Goal: Transaction & Acquisition: Purchase product/service

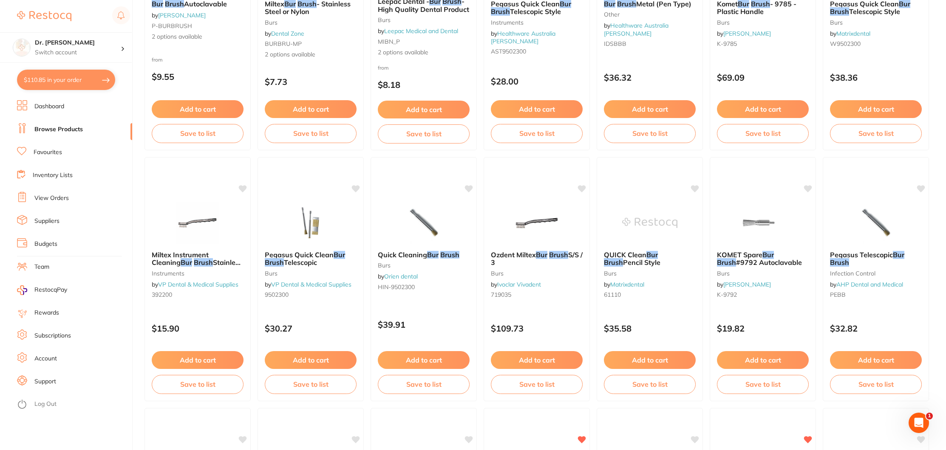
click at [50, 198] on link "View Orders" at bounding box center [51, 198] width 34 height 8
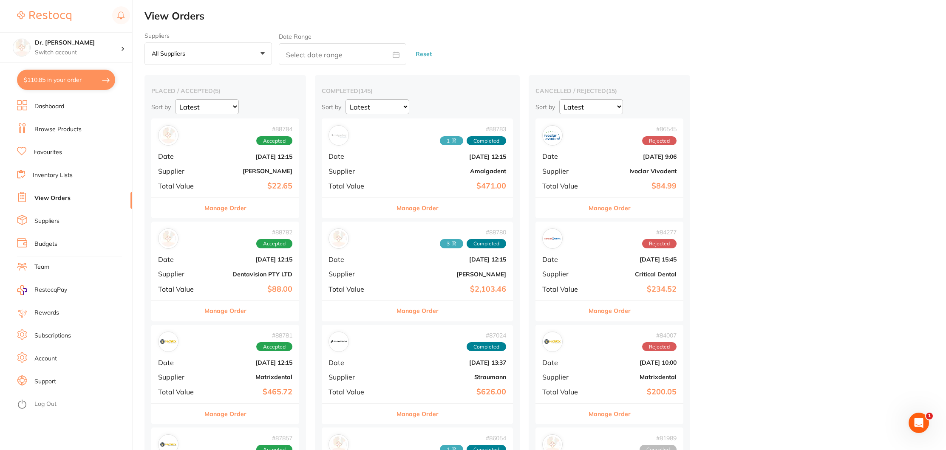
click at [214, 257] on b "[DATE] 12:15" at bounding box center [249, 259] width 85 height 7
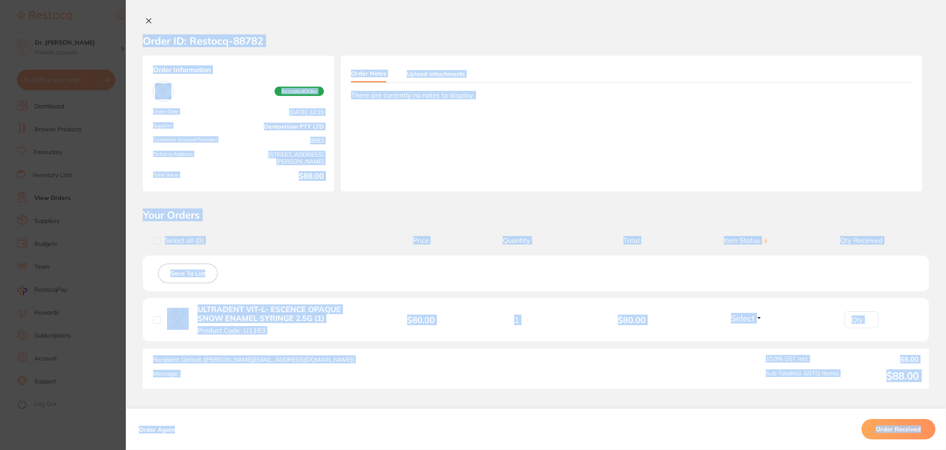
click at [214, 257] on section "Order ID: Restocq- 88782 Order Information Accepted Order Order Date Aug 4 2025…" at bounding box center [473, 225] width 946 height 450
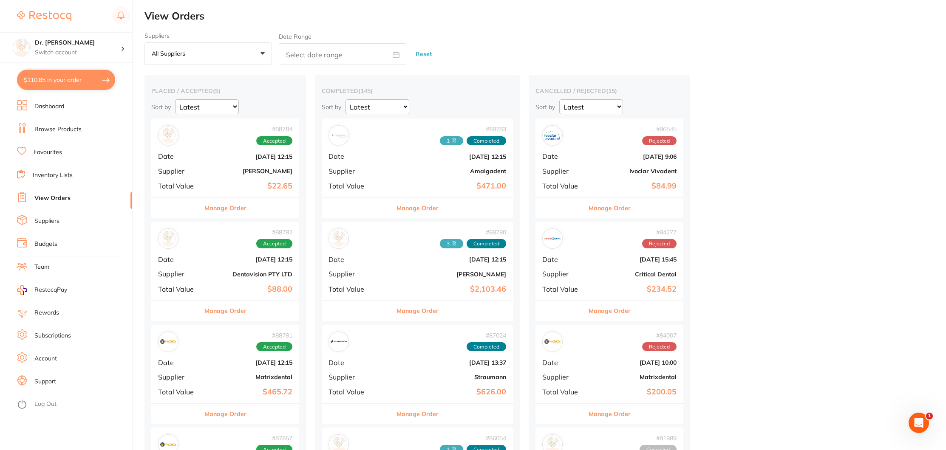
click at [223, 271] on b "Dentavision PTY LTD" at bounding box center [249, 274] width 85 height 7
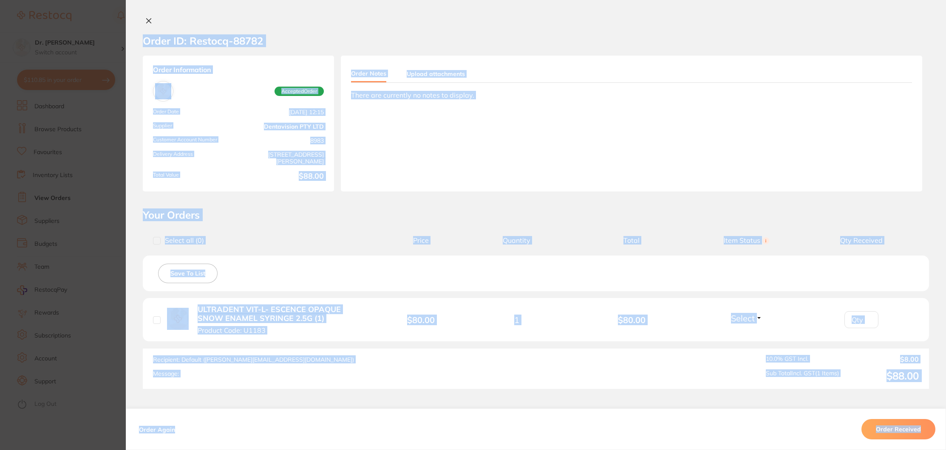
click at [291, 250] on div "Select all ( 0 ) Price Quantity Total Item Status You can use this feature to t…" at bounding box center [536, 241] width 786 height 22
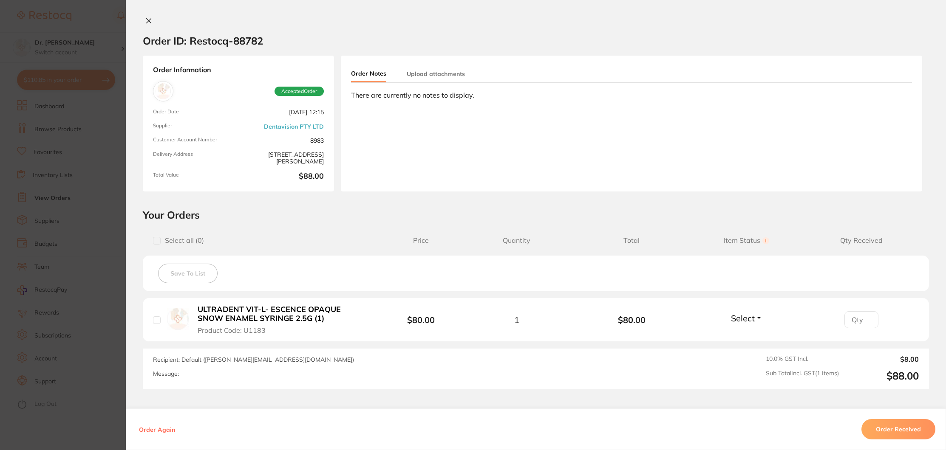
click at [150, 20] on button at bounding box center [149, 21] width 12 height 9
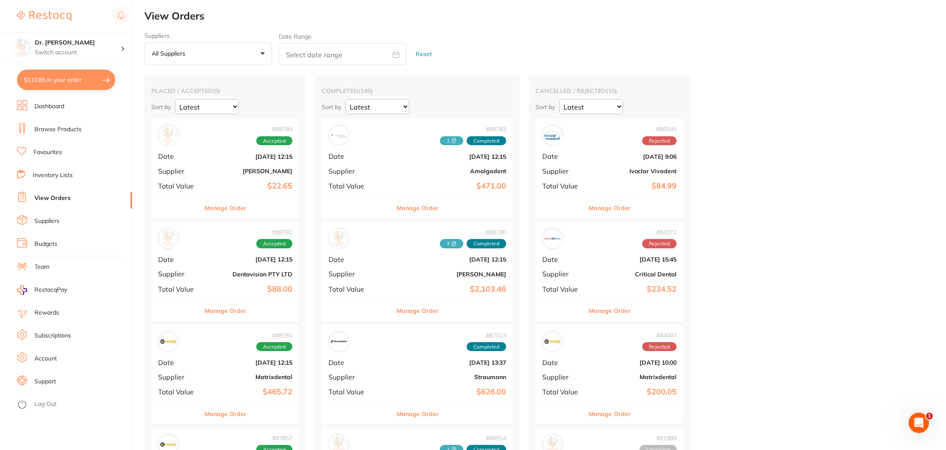
click at [240, 385] on div "# 88781 Accepted Date Aug 4 2025, 12:15 Supplier Matrixdental Total Value $465.…" at bounding box center [225, 364] width 148 height 79
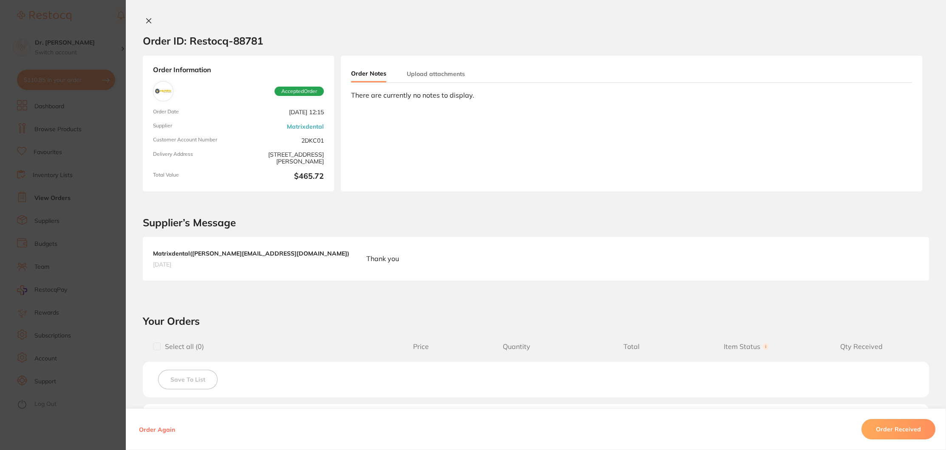
scroll to position [3, 0]
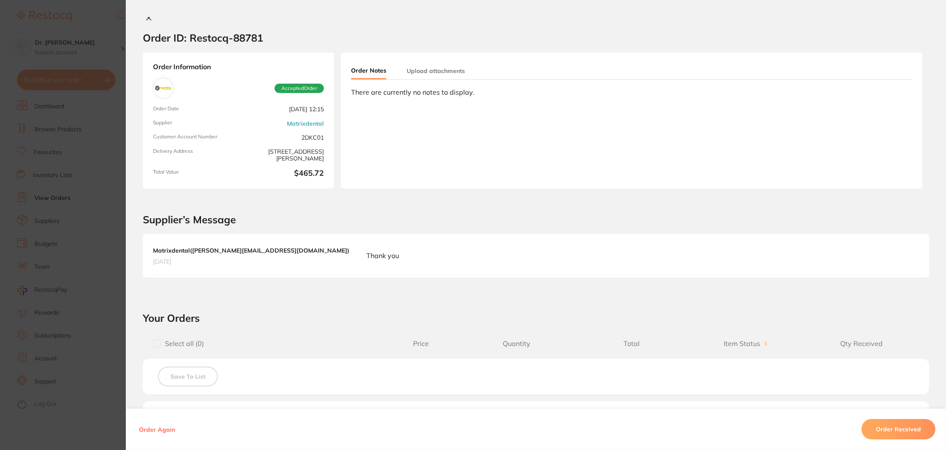
click at [429, 68] on button "Upload attachments" at bounding box center [436, 71] width 58 height 17
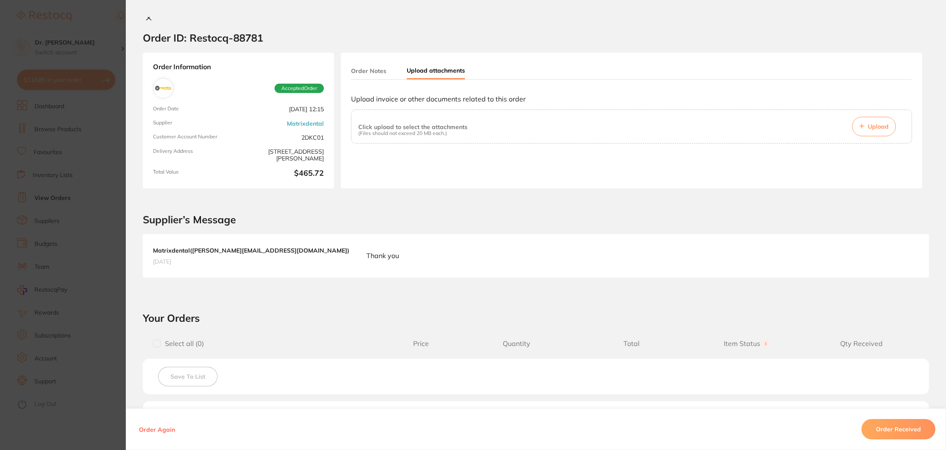
click at [859, 126] on icon at bounding box center [861, 126] width 4 height 4
click at [859, 124] on icon at bounding box center [861, 126] width 5 height 5
click at [871, 128] on span "Upload" at bounding box center [878, 127] width 21 height 8
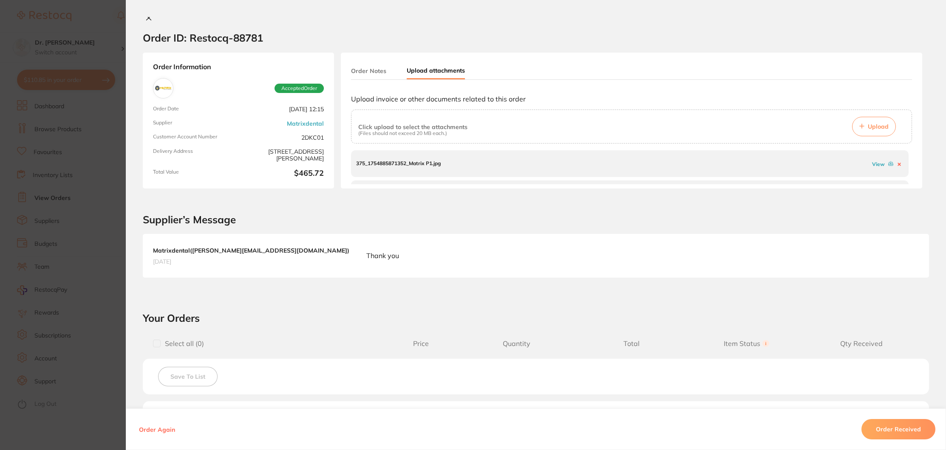
click at [910, 434] on button "Order Received" at bounding box center [898, 429] width 74 height 20
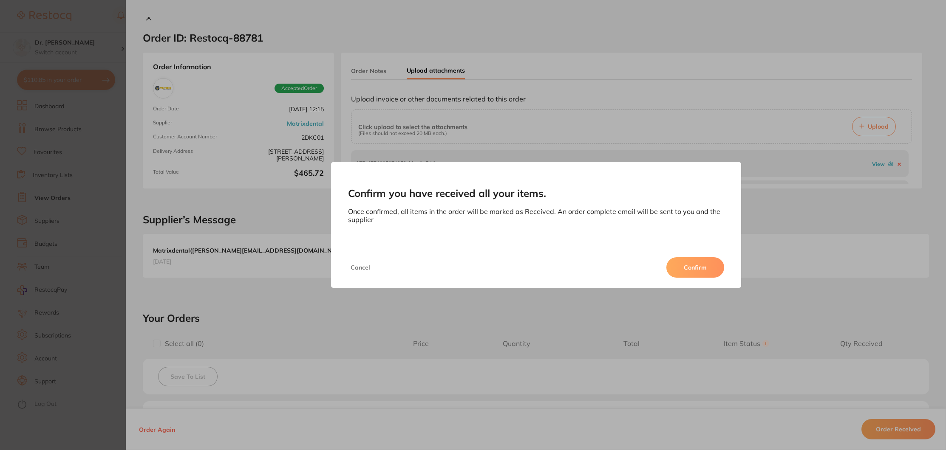
click at [718, 268] on button "Confirm" at bounding box center [695, 267] width 58 height 20
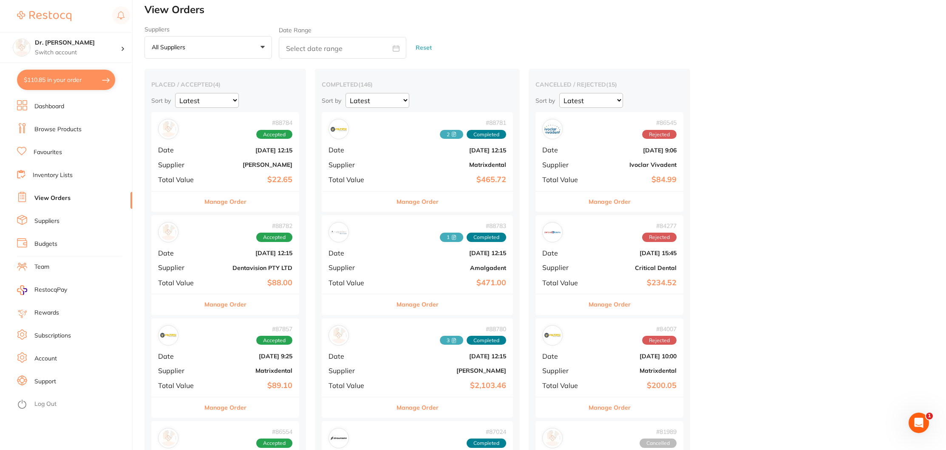
click at [257, 284] on b "$88.00" at bounding box center [249, 283] width 85 height 9
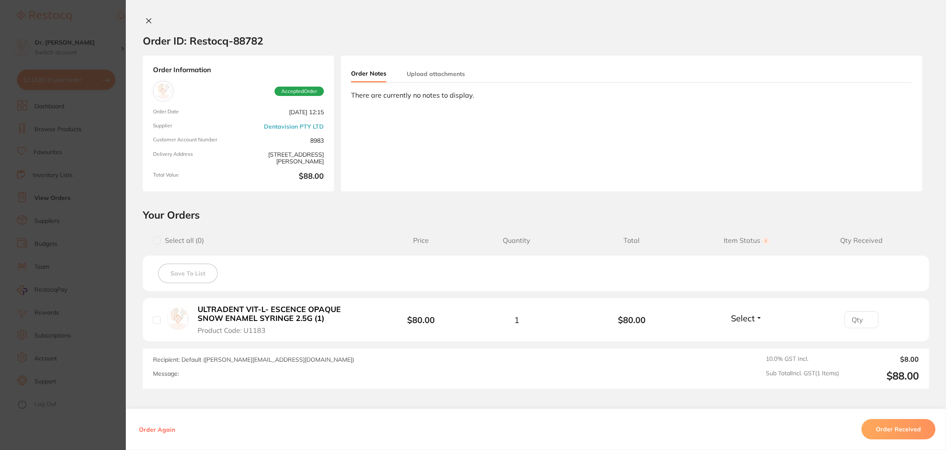
click at [417, 76] on button "Upload attachments" at bounding box center [436, 74] width 58 height 17
click at [871, 132] on span "Upload" at bounding box center [878, 130] width 21 height 8
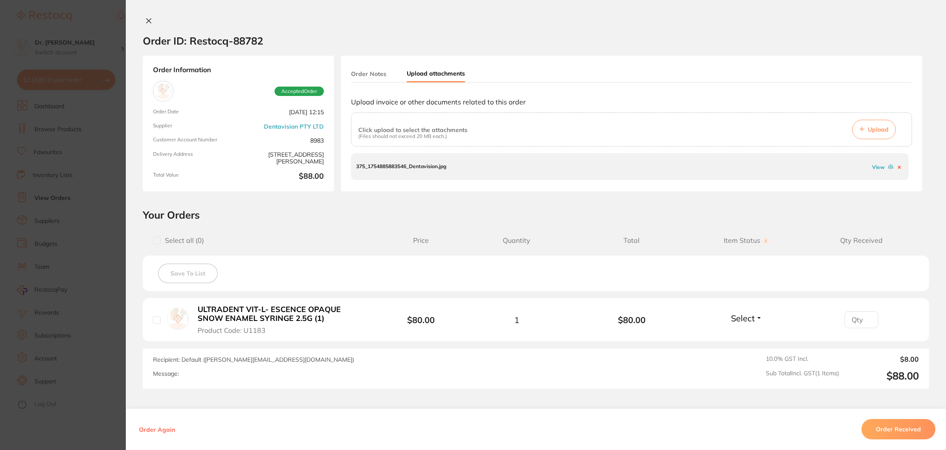
click at [916, 426] on button "Order Received" at bounding box center [898, 429] width 74 height 20
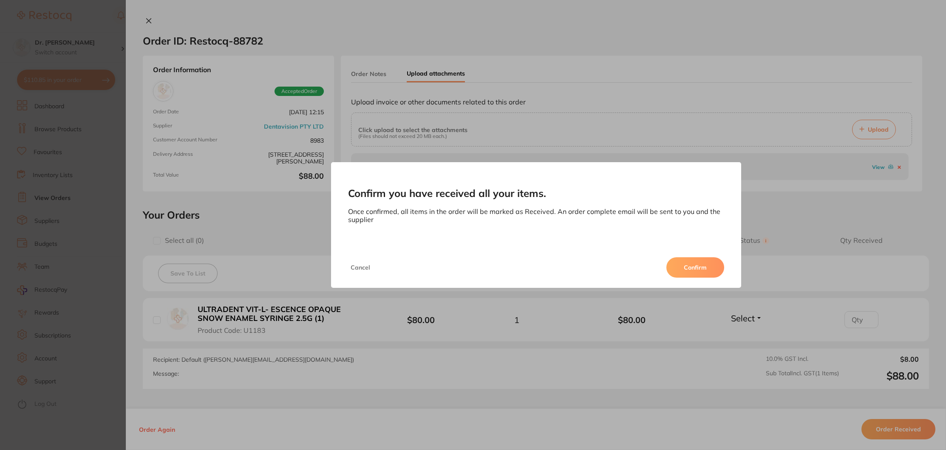
click at [688, 264] on button "Confirm" at bounding box center [695, 267] width 58 height 20
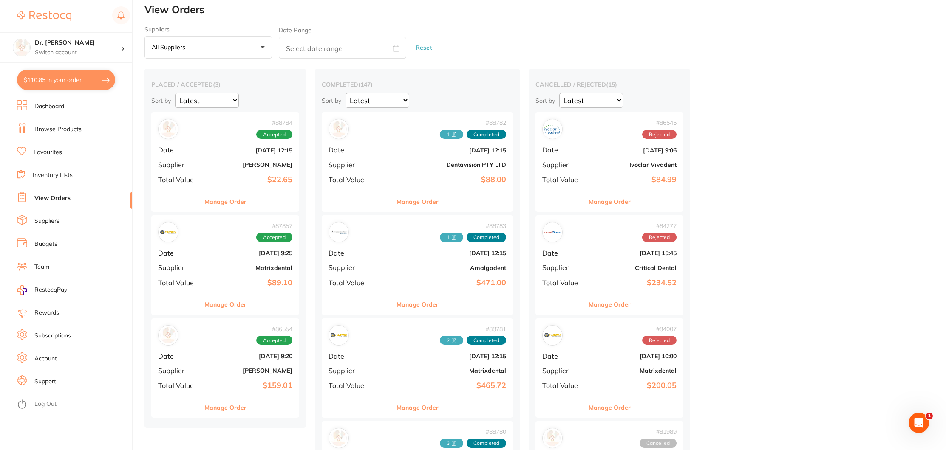
click at [189, 280] on span "Total Value" at bounding box center [179, 283] width 42 height 8
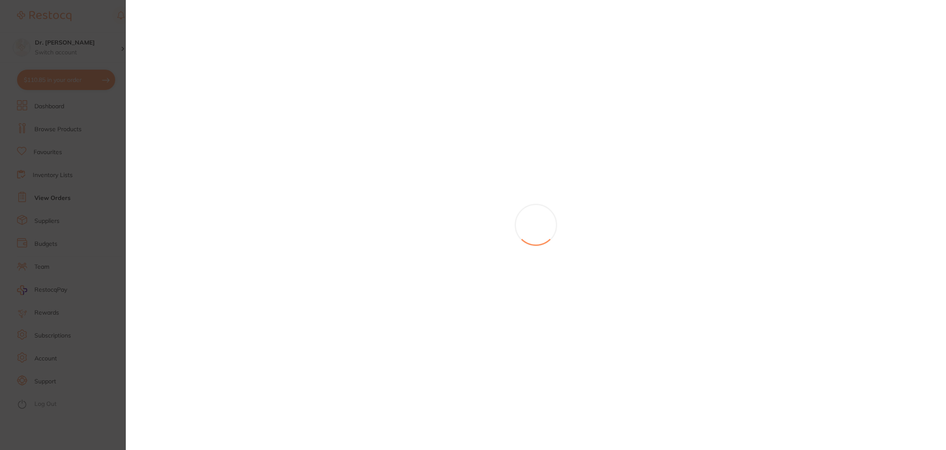
click at [189, 280] on section at bounding box center [473, 225] width 946 height 450
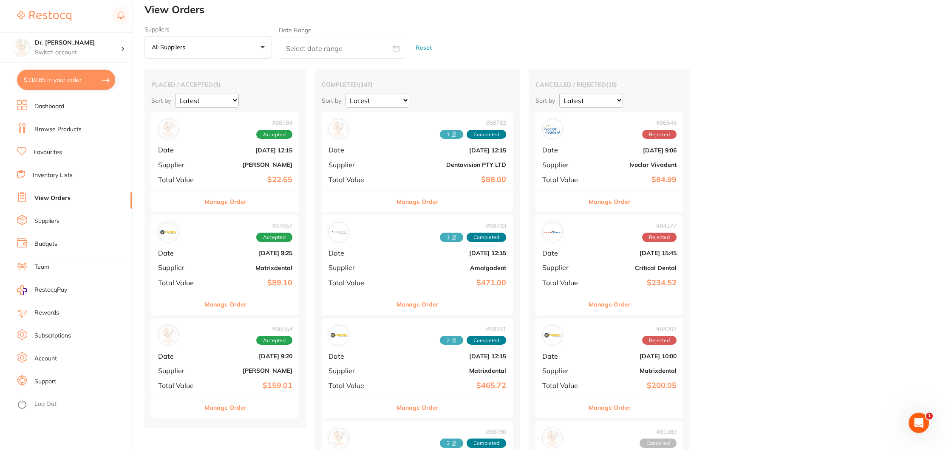
click at [205, 277] on div "# 87857 Accepted Date Jul 29 2025, 9:25 Supplier Matrixdental Total Value $89.10" at bounding box center [225, 254] width 148 height 79
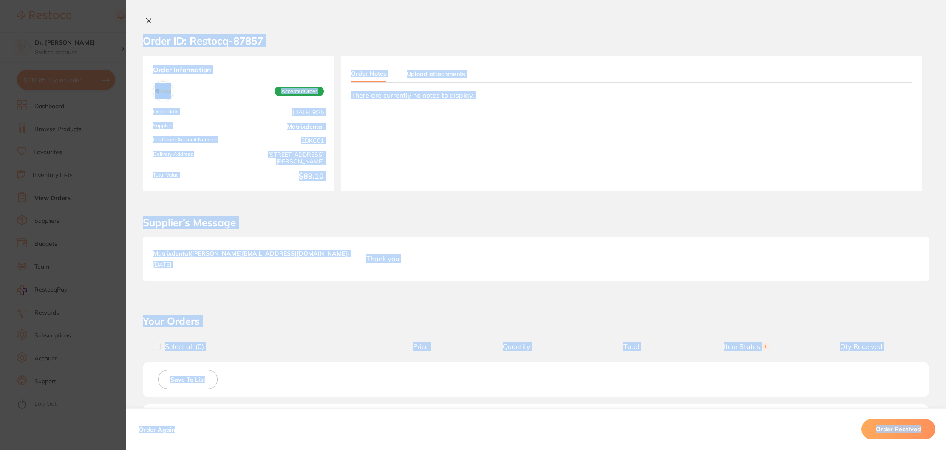
click at [235, 311] on div "Order ID: Restocq- 87857 Order Information Accepted Order Order Date Jul 29 202…" at bounding box center [536, 233] width 820 height 433
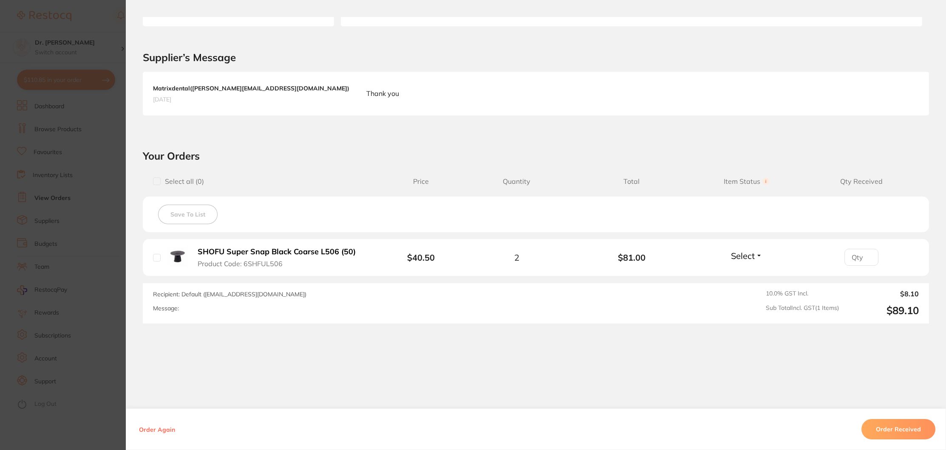
click at [318, 142] on div "Order ID: Restocq- 87857 Order Information Accepted Order Order Date Jul 29 202…" at bounding box center [536, 233] width 820 height 433
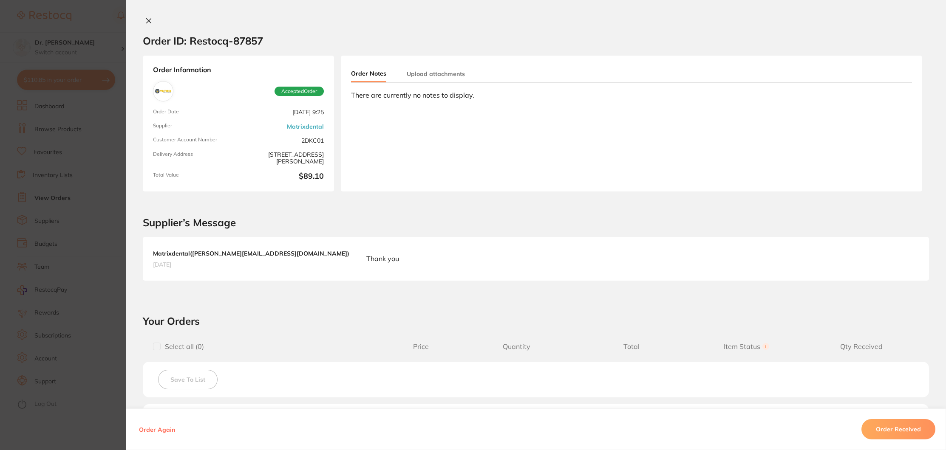
click at [435, 74] on button "Upload attachments" at bounding box center [436, 74] width 58 height 17
click at [881, 132] on span "Upload" at bounding box center [878, 130] width 21 height 8
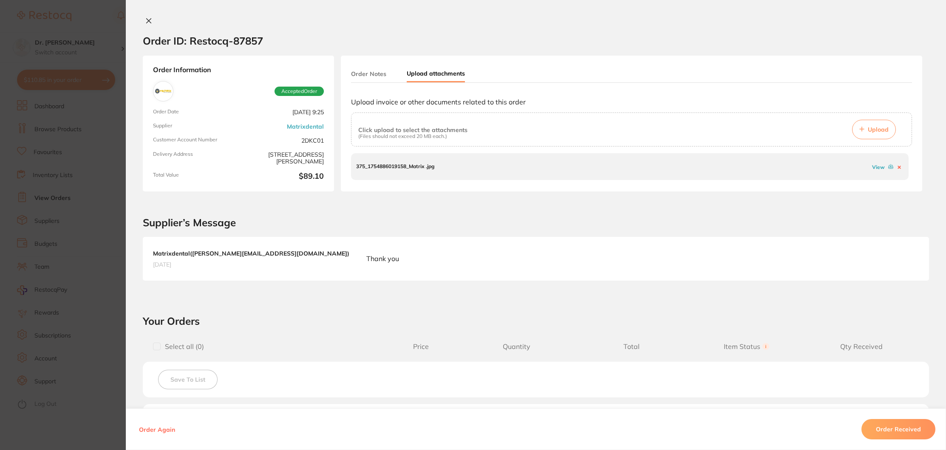
drag, startPoint x: 885, startPoint y: 417, endPoint x: 885, endPoint y: 421, distance: 4.3
click at [885, 418] on div "Order Again Order Received" at bounding box center [536, 430] width 820 height 42
click at [885, 425] on button "Order Received" at bounding box center [898, 429] width 74 height 20
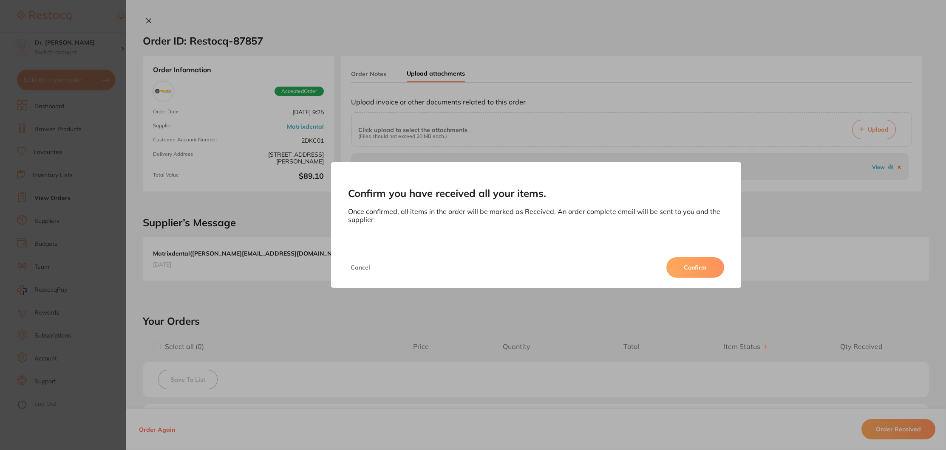
click at [670, 254] on div "Cancel Confirm" at bounding box center [536, 267] width 410 height 41
click at [687, 266] on button "Confirm" at bounding box center [695, 267] width 58 height 20
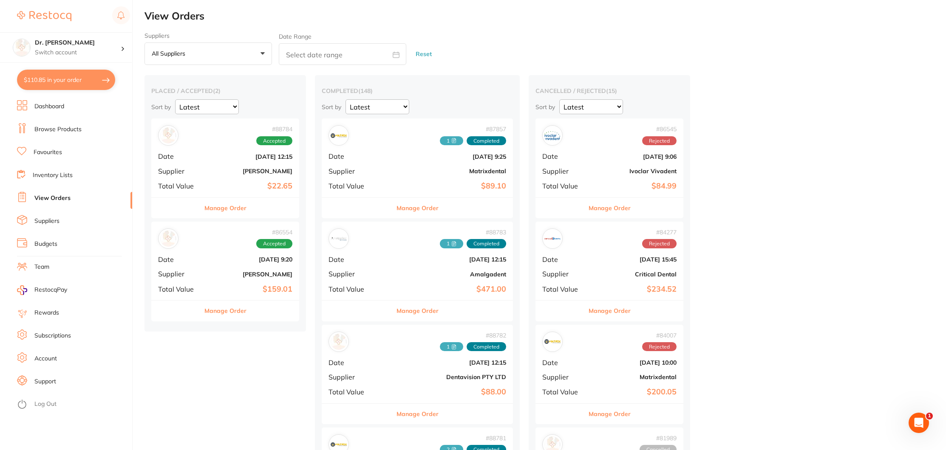
click at [221, 271] on b "[PERSON_NAME]" at bounding box center [249, 274] width 85 height 7
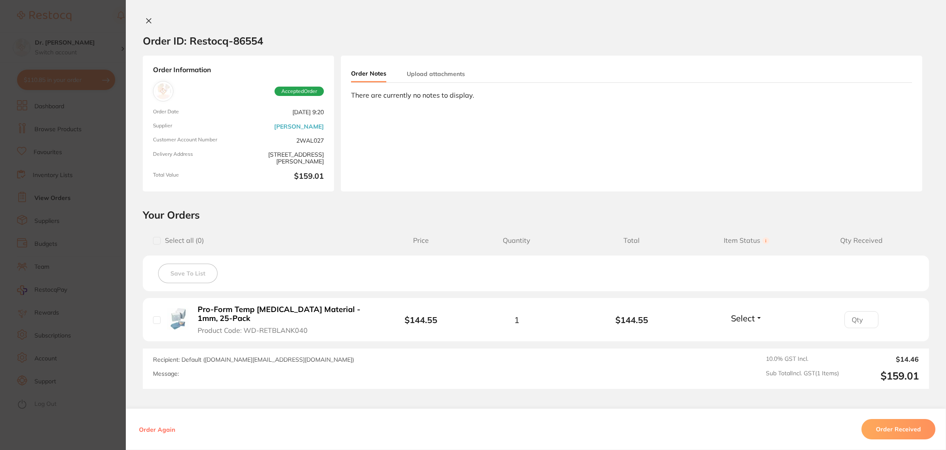
click at [450, 75] on button "Upload attachments" at bounding box center [436, 74] width 58 height 17
click at [880, 130] on span "Upload" at bounding box center [878, 130] width 21 height 8
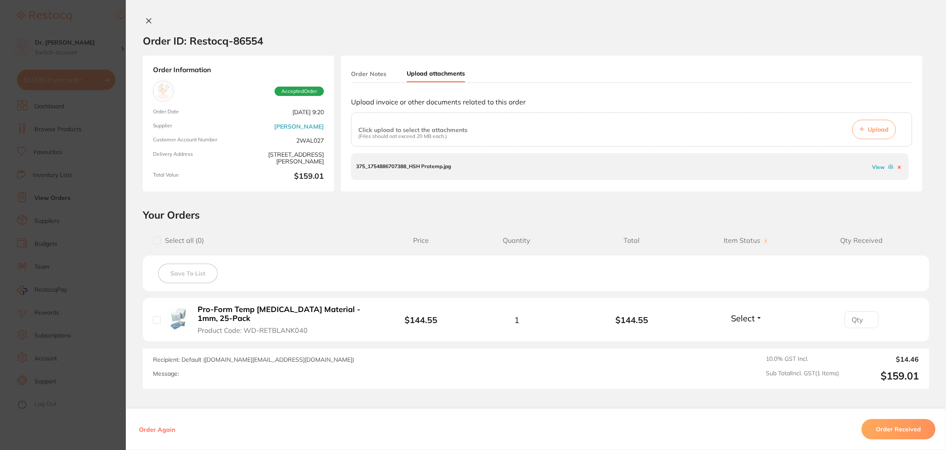
click at [904, 440] on div "Order Again Order Received" at bounding box center [536, 430] width 820 height 42
click at [899, 424] on button "Order Received" at bounding box center [898, 429] width 74 height 20
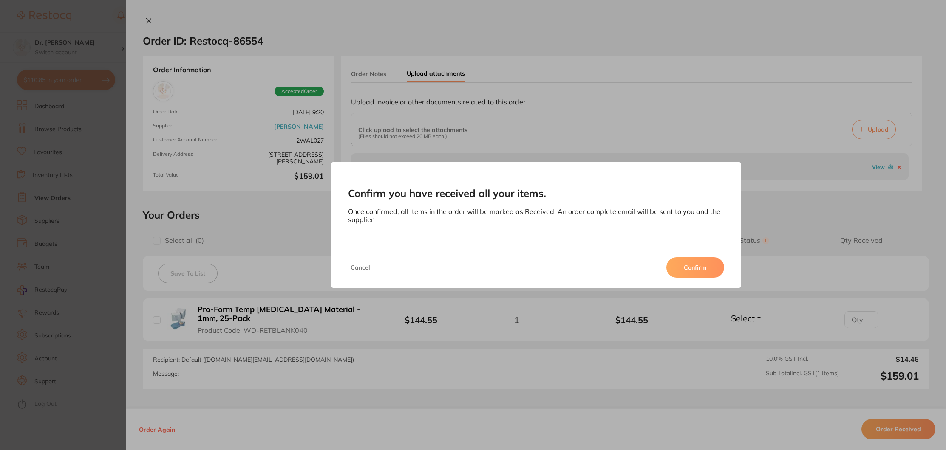
click at [696, 269] on button "Confirm" at bounding box center [695, 267] width 58 height 20
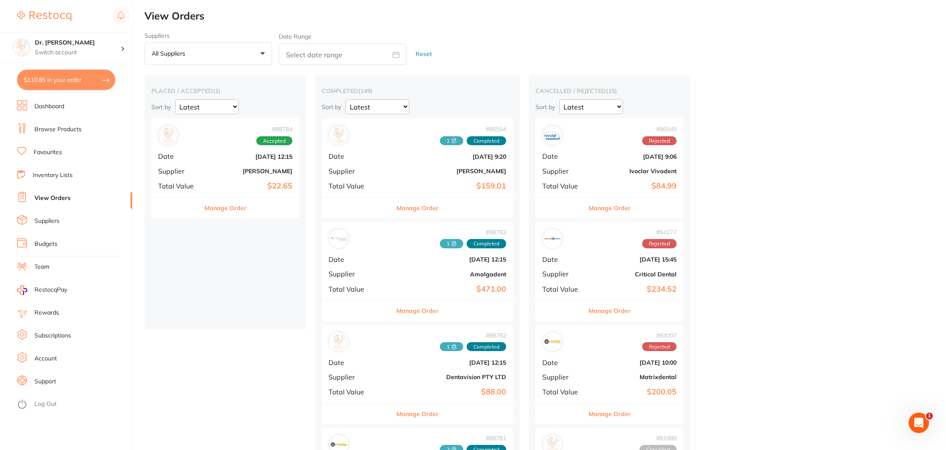
click at [197, 157] on span "Date" at bounding box center [179, 157] width 42 height 8
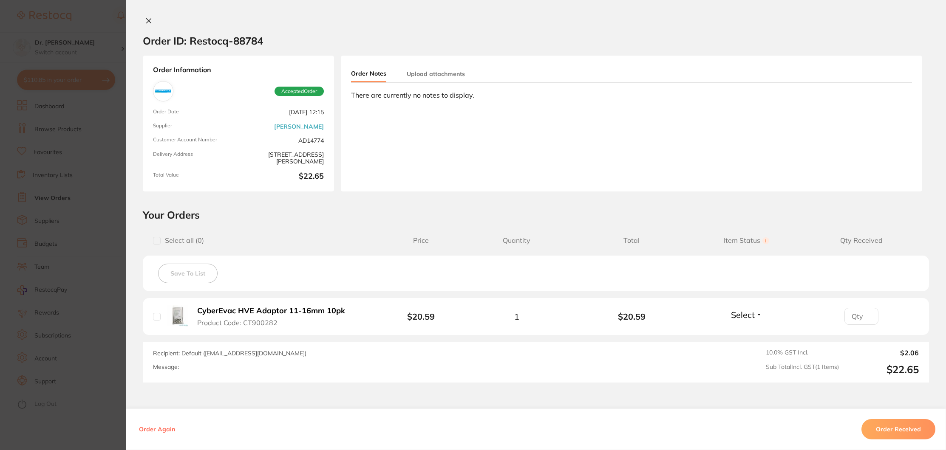
click at [149, 24] on icon at bounding box center [148, 20] width 7 height 7
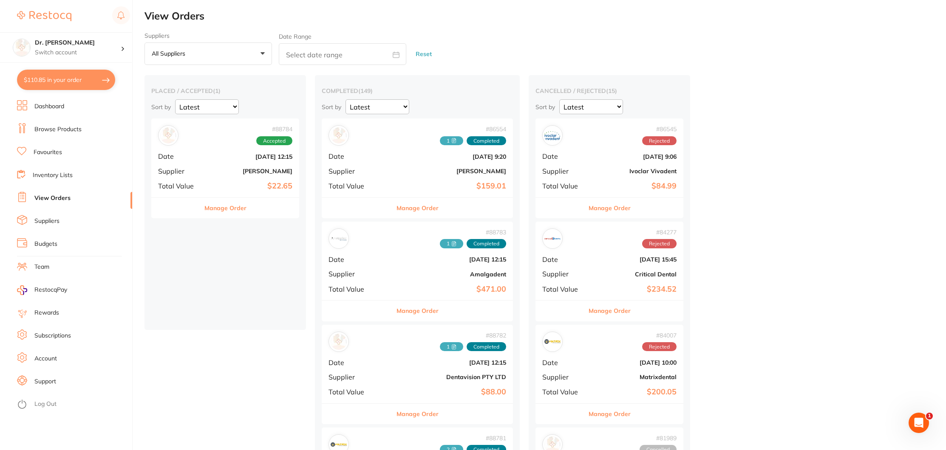
click at [388, 152] on div "# 86554 1 Completed Date Jul 15 2025, 9:20 Supplier Henry Schein Halas Total Va…" at bounding box center [417, 158] width 191 height 79
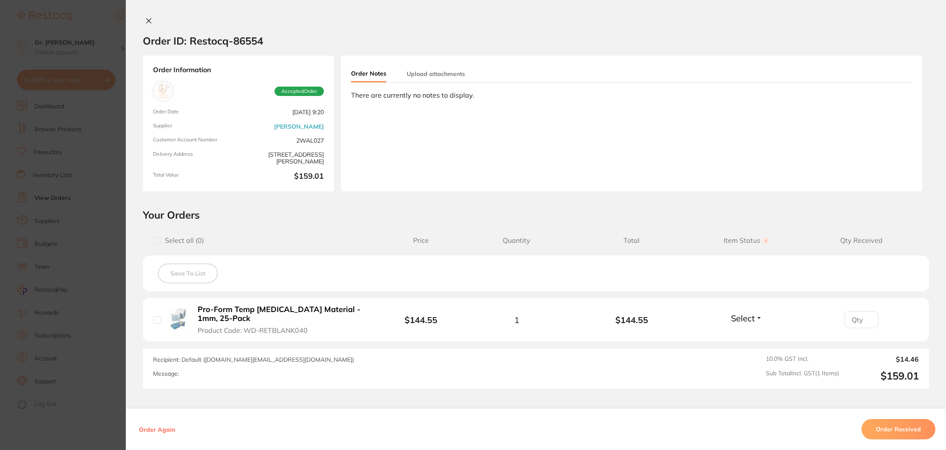
click at [388, 152] on section "Order ID: Restocq- 86554 Order Information Accepted Order Order Date Jul 15 202…" at bounding box center [473, 225] width 946 height 450
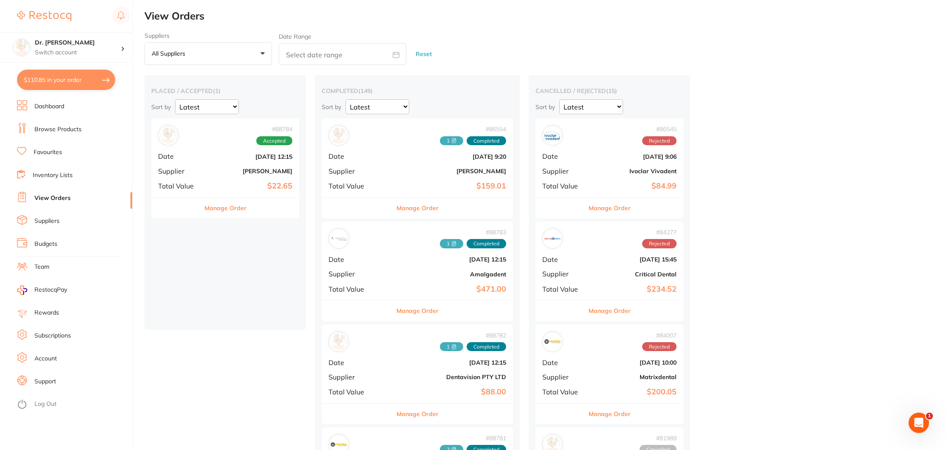
click at [388, 152] on div "# 86554 1 Completed Date Jul 15 2025, 9:20 Supplier Henry Schein Halas Total Va…" at bounding box center [417, 158] width 191 height 79
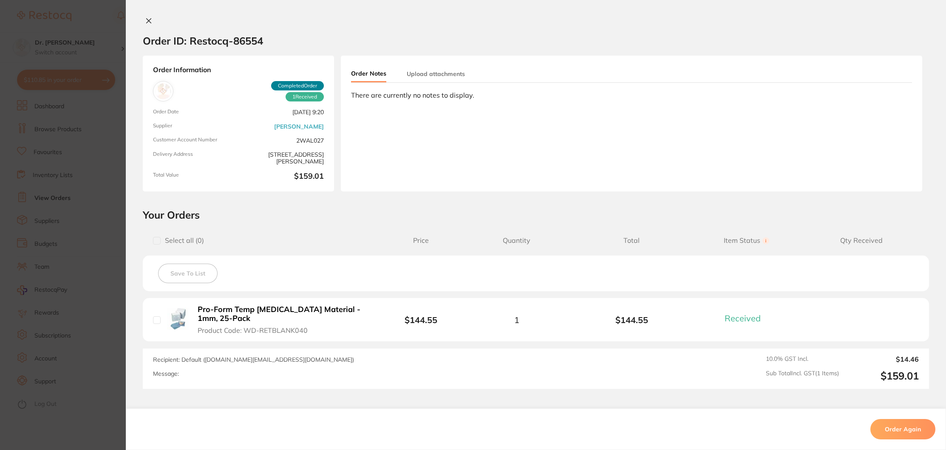
click at [388, 152] on section "Order ID: Restocq- 86554 Order Information 1 Received Completed Order Order Dat…" at bounding box center [473, 225] width 946 height 450
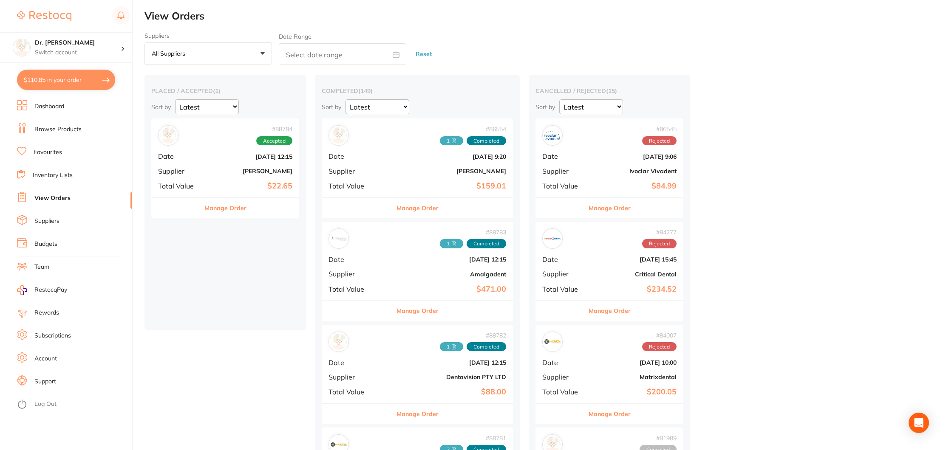
click at [388, 152] on div "# 86554 1 Completed Date Jul 15 2025, 9:20 Supplier Henry Schein Halas Total Va…" at bounding box center [417, 158] width 191 height 79
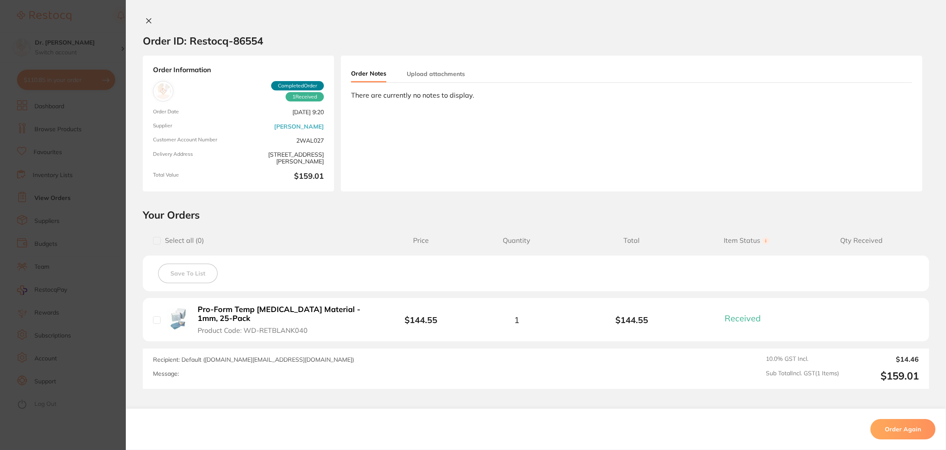
click at [436, 74] on button "Upload attachments" at bounding box center [436, 74] width 58 height 17
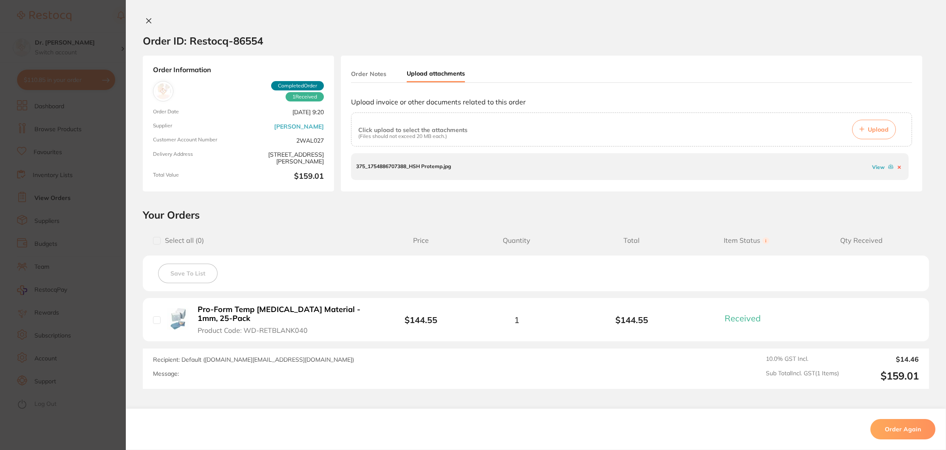
click at [880, 167] on link "View" at bounding box center [878, 167] width 13 height 6
click at [148, 22] on icon at bounding box center [149, 21] width 5 height 5
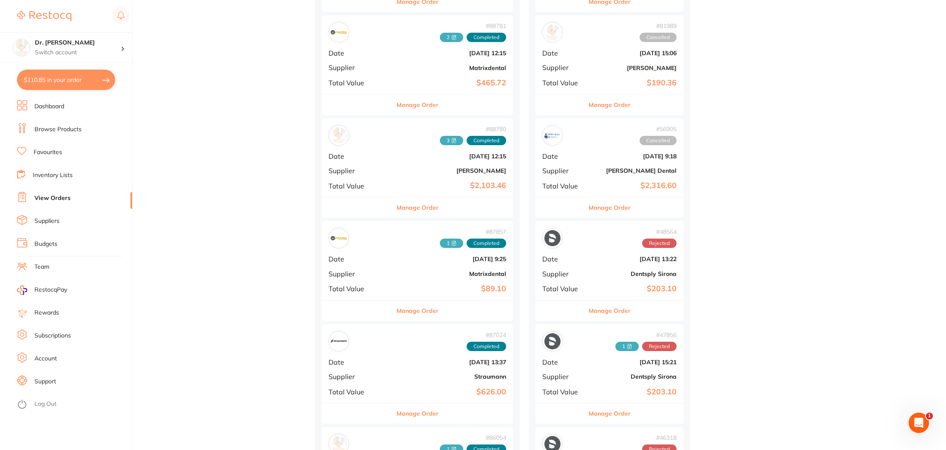
scroll to position [414, 0]
click at [396, 182] on b "$2,103.46" at bounding box center [449, 184] width 114 height 9
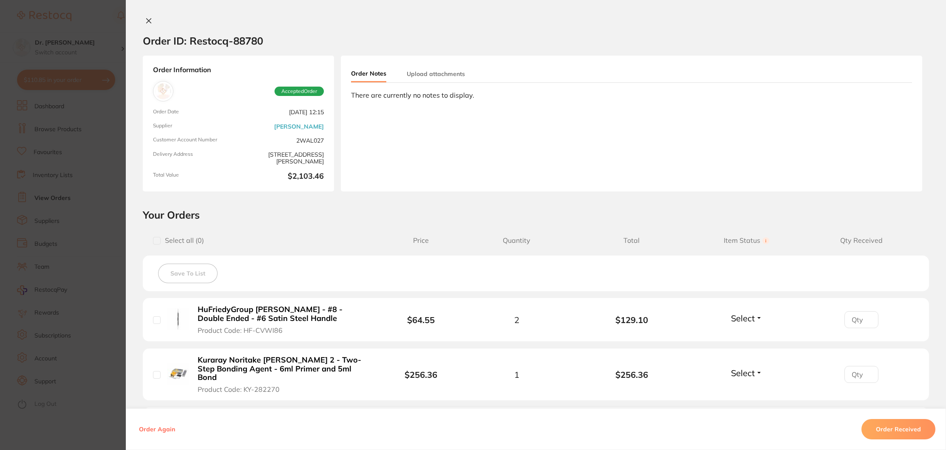
click at [442, 76] on button "Upload attachments" at bounding box center [436, 74] width 58 height 17
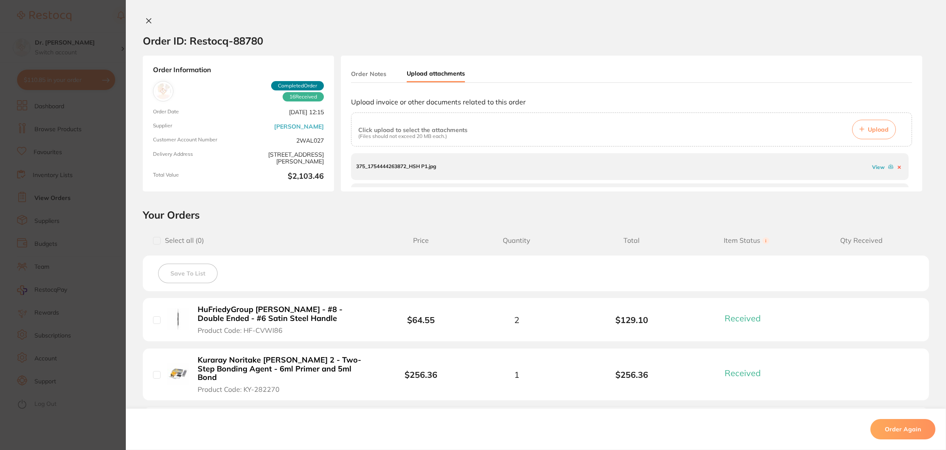
click at [874, 167] on link "View" at bounding box center [878, 167] width 13 height 6
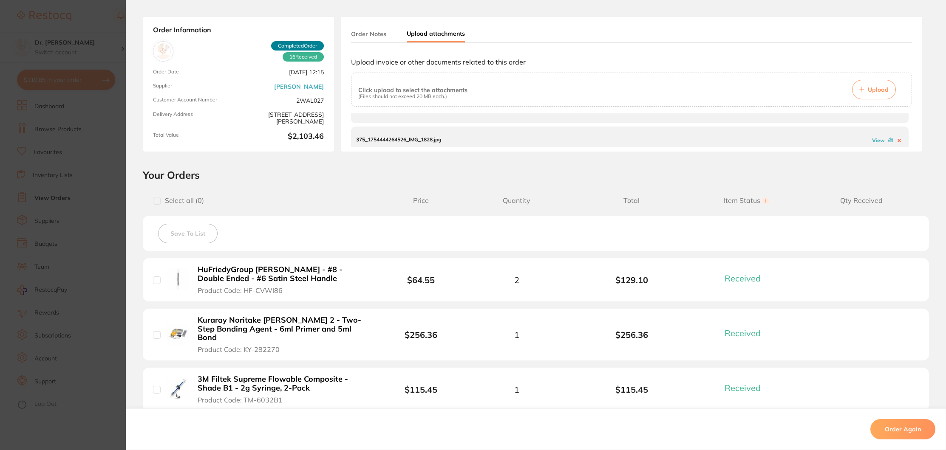
scroll to position [49, 0]
click at [872, 138] on link "View" at bounding box center [878, 138] width 13 height 6
click at [898, 121] on icon at bounding box center [899, 121] width 2 height 2
click at [876, 127] on link "View" at bounding box center [878, 127] width 13 height 6
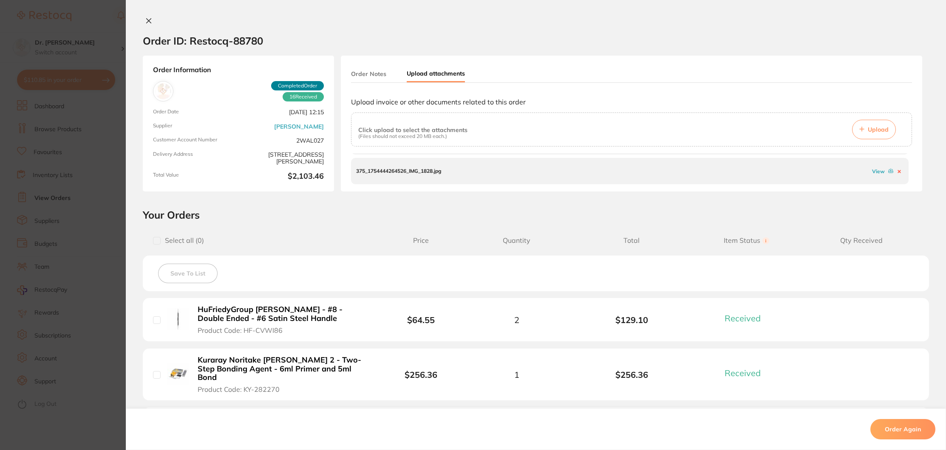
scroll to position [0, 0]
click at [864, 131] on button "Upload" at bounding box center [874, 130] width 44 height 20
click at [147, 21] on icon at bounding box center [148, 20] width 7 height 7
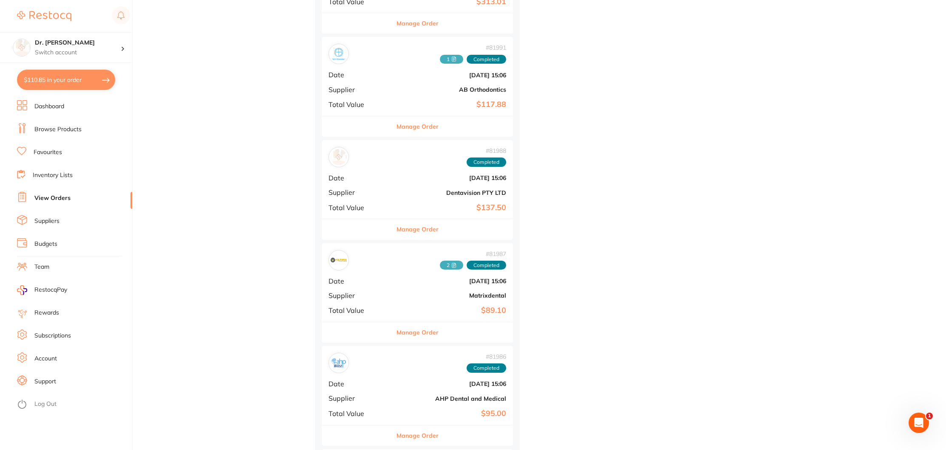
scroll to position [1732, 0]
click at [357, 379] on span "Date" at bounding box center [356, 383] width 57 height 8
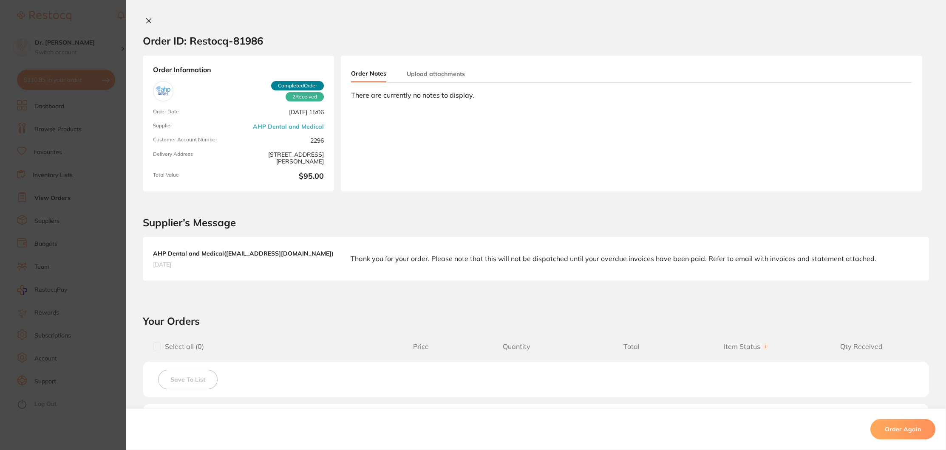
click at [428, 68] on button "Upload attachments" at bounding box center [436, 74] width 58 height 17
click at [882, 127] on span "Upload" at bounding box center [878, 130] width 21 height 8
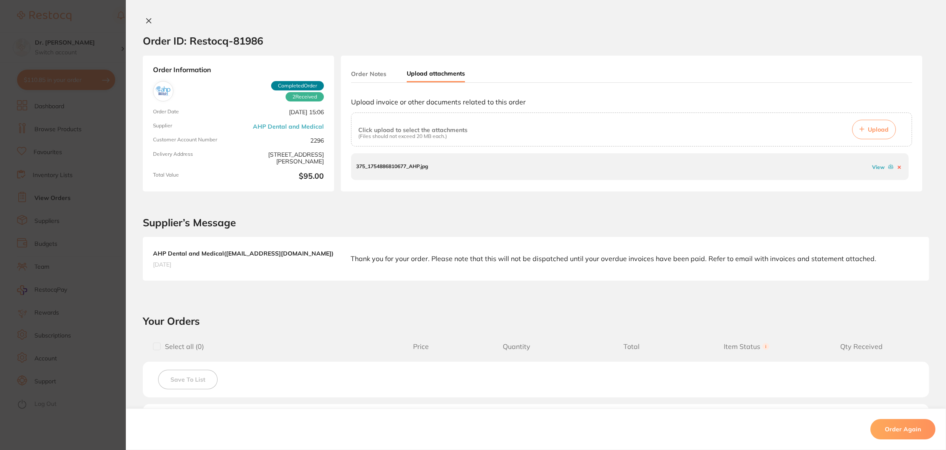
click at [877, 167] on link "View" at bounding box center [878, 167] width 13 height 6
click at [897, 166] on icon at bounding box center [898, 167] width 3 height 3
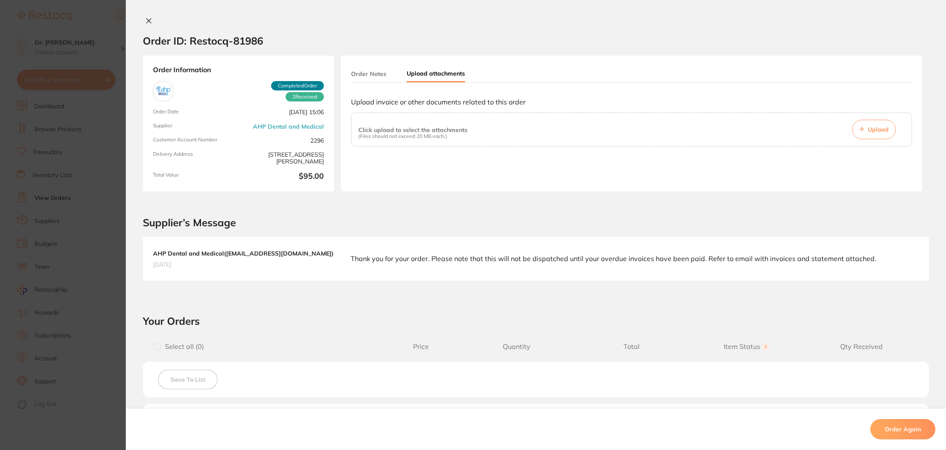
click at [149, 22] on icon at bounding box center [148, 20] width 7 height 7
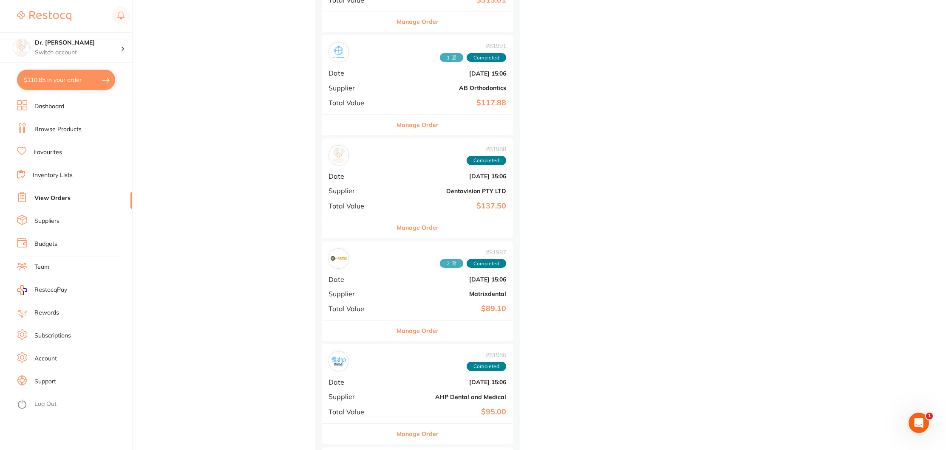
click at [402, 195] on div "# 81988 Completed Date [DATE] 15:06 Supplier Dentavision PTY LTD Total Value $1…" at bounding box center [417, 178] width 191 height 79
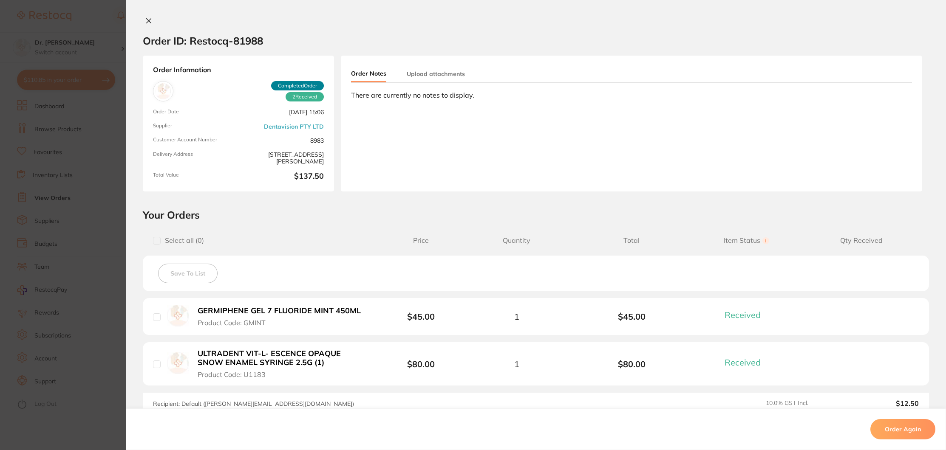
click at [441, 72] on button "Upload attachments" at bounding box center [436, 74] width 58 height 17
click at [147, 20] on icon at bounding box center [149, 21] width 5 height 5
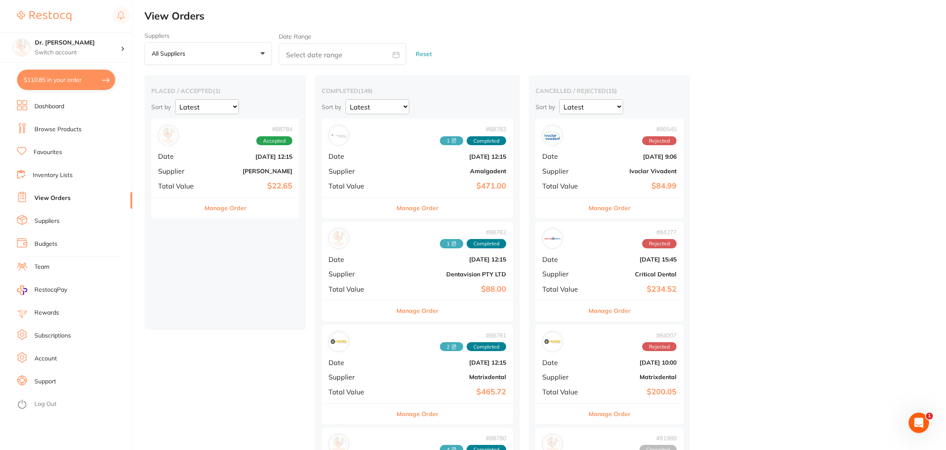
scroll to position [1, 0]
click at [377, 264] on div "# 88782 1 Completed Date [DATE] 12:15 Supplier Dentavision PTY LTD Total Value …" at bounding box center [417, 260] width 191 height 79
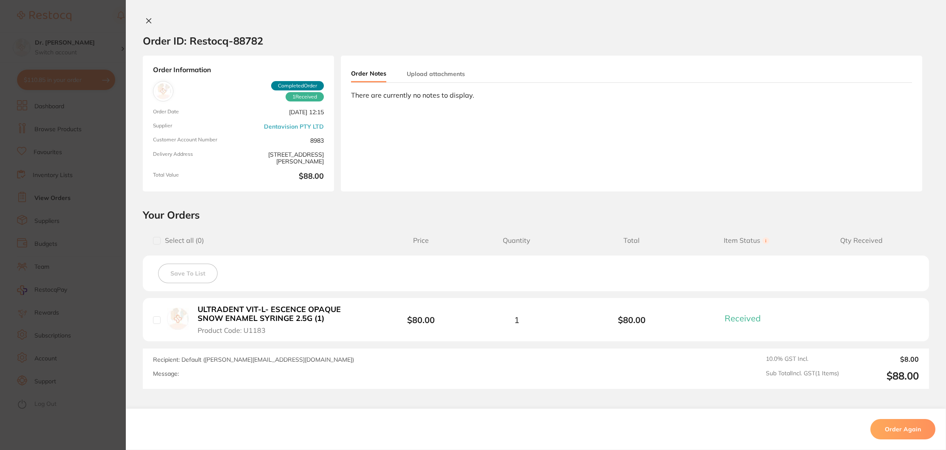
click at [435, 69] on button "Upload attachments" at bounding box center [436, 74] width 58 height 17
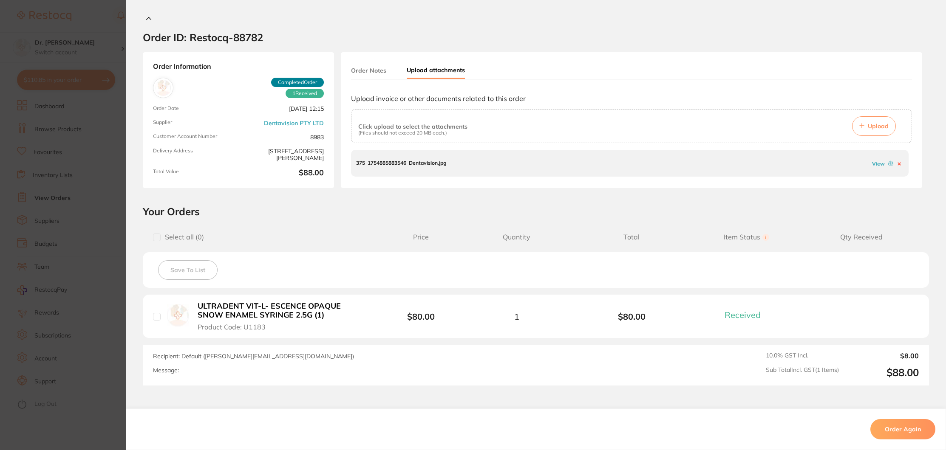
scroll to position [3, 0]
click at [422, 165] on p "375_1754885883546_Dentavision.jpg" at bounding box center [401, 164] width 90 height 6
click at [872, 164] on link "View" at bounding box center [878, 164] width 13 height 6
click at [64, 82] on section "Order ID: Restocq- 88782 Order Information 1 Received Completed Order Order Dat…" at bounding box center [473, 225] width 946 height 450
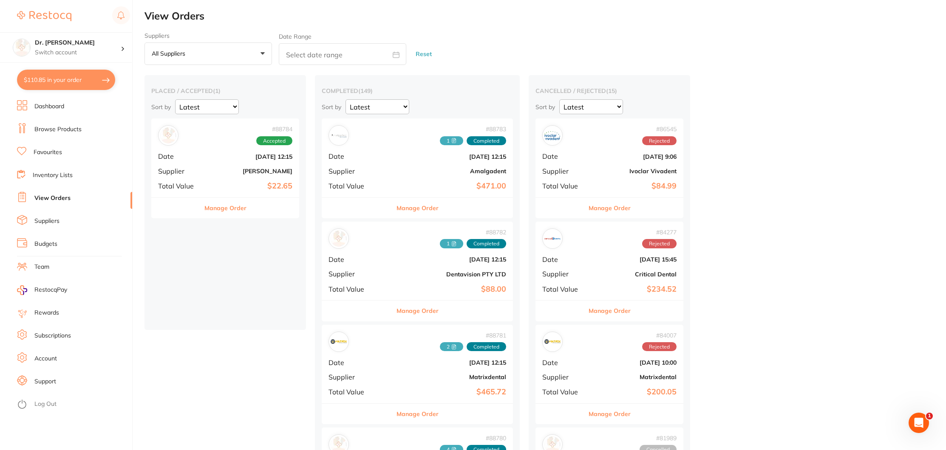
click at [61, 133] on link "Browse Products" at bounding box center [57, 129] width 47 height 8
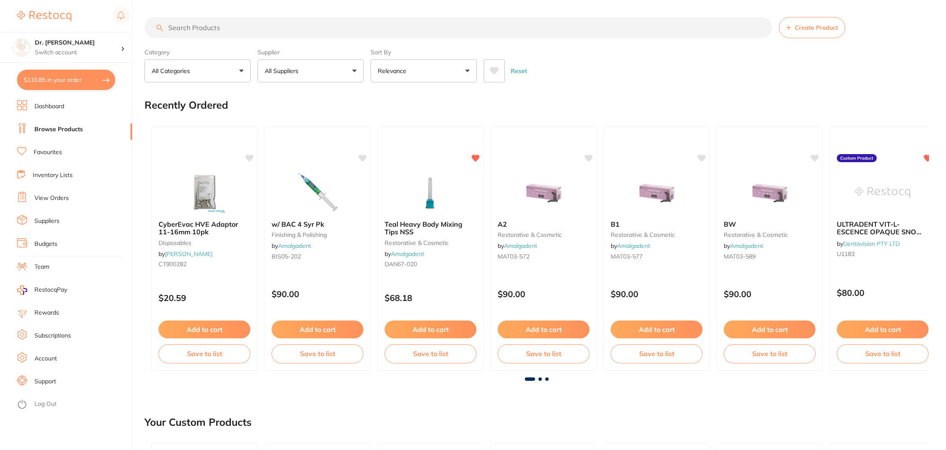
click at [204, 26] on input "search" at bounding box center [458, 27] width 628 height 21
click at [57, 155] on link "Favourites" at bounding box center [48, 152] width 28 height 8
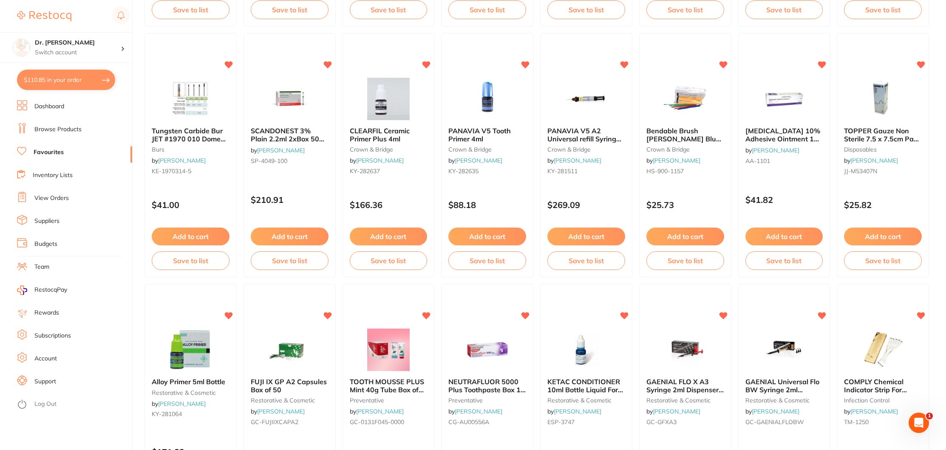
scroll to position [1077, 0]
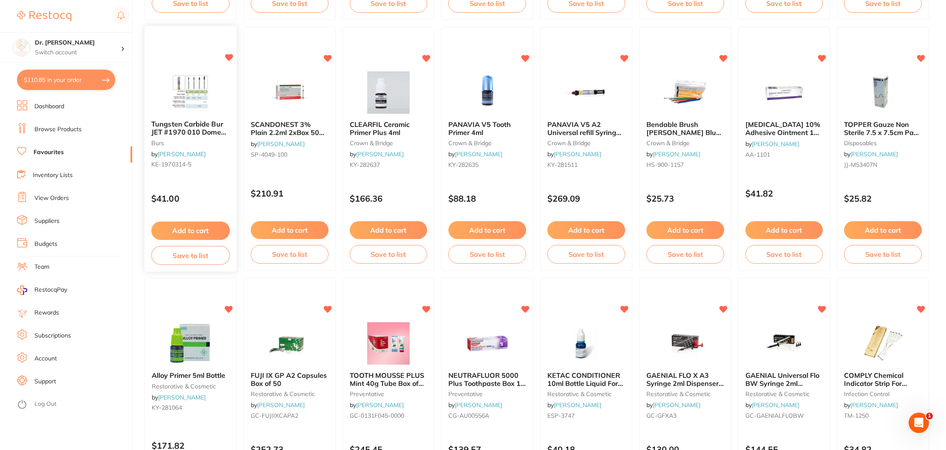
click at [193, 235] on button "Add to cart" at bounding box center [190, 231] width 79 height 18
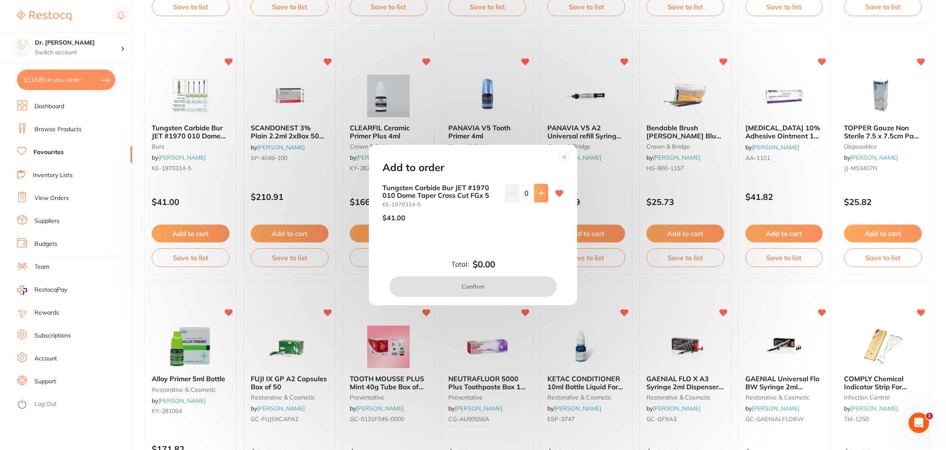
scroll to position [0, 0]
click at [538, 195] on icon at bounding box center [541, 193] width 7 height 7
type input "1"
click at [482, 291] on button "Confirm" at bounding box center [472, 287] width 167 height 20
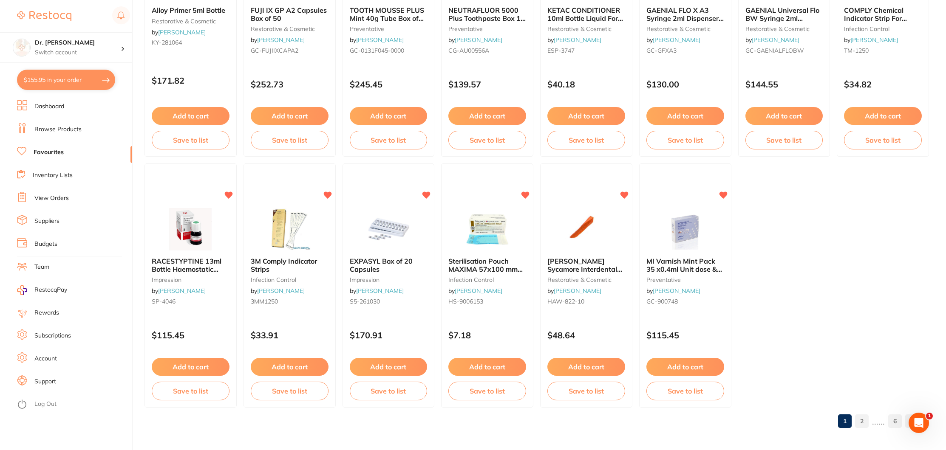
scroll to position [1444, 0]
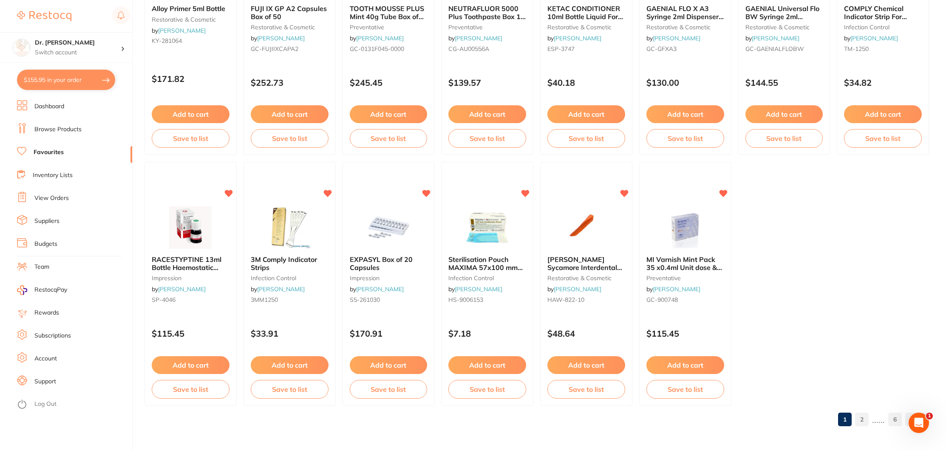
click at [79, 131] on link "Browse Products" at bounding box center [57, 129] width 47 height 8
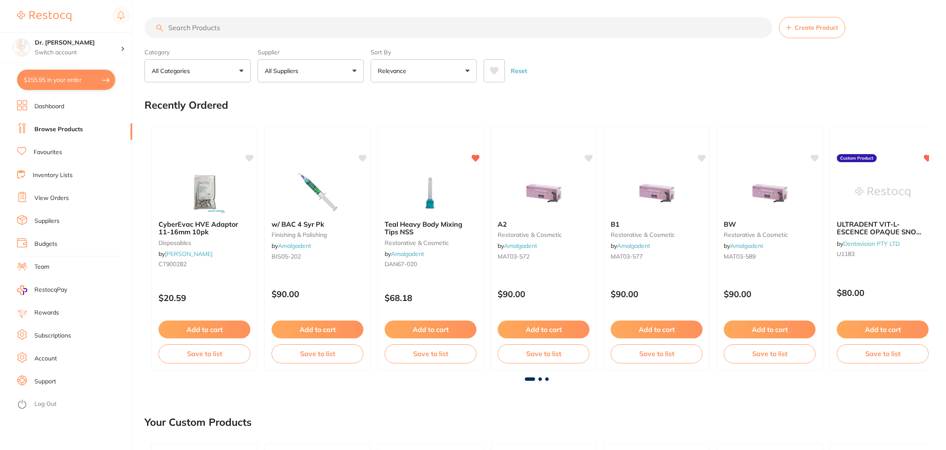
click at [183, 29] on input "search" at bounding box center [458, 27] width 628 height 21
type input "gemini tip"
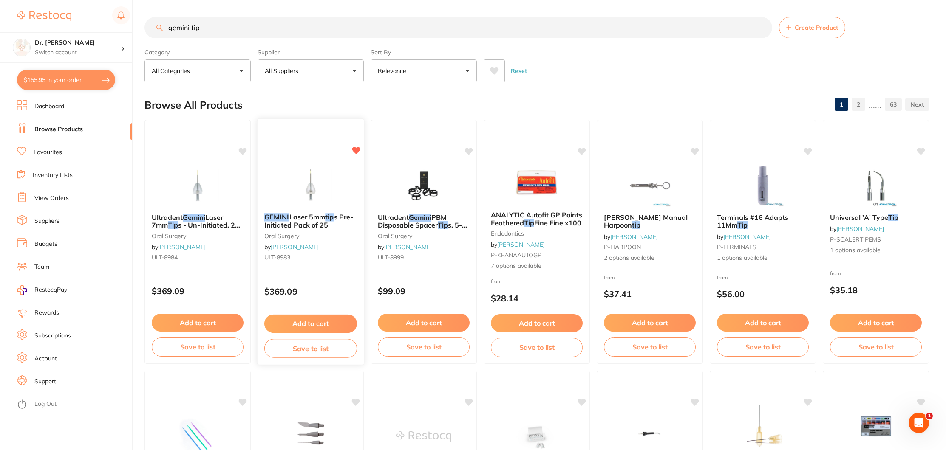
click at [317, 224] on span "s Pre-Initiated Pack of 25" at bounding box center [308, 221] width 89 height 17
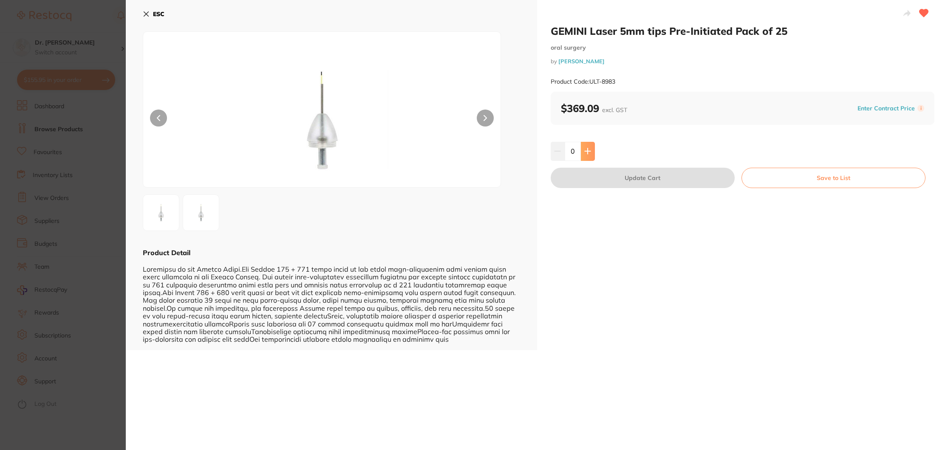
click at [585, 147] on button at bounding box center [588, 151] width 14 height 19
type input "1"
click at [630, 172] on button "Update Cart" at bounding box center [643, 178] width 184 height 20
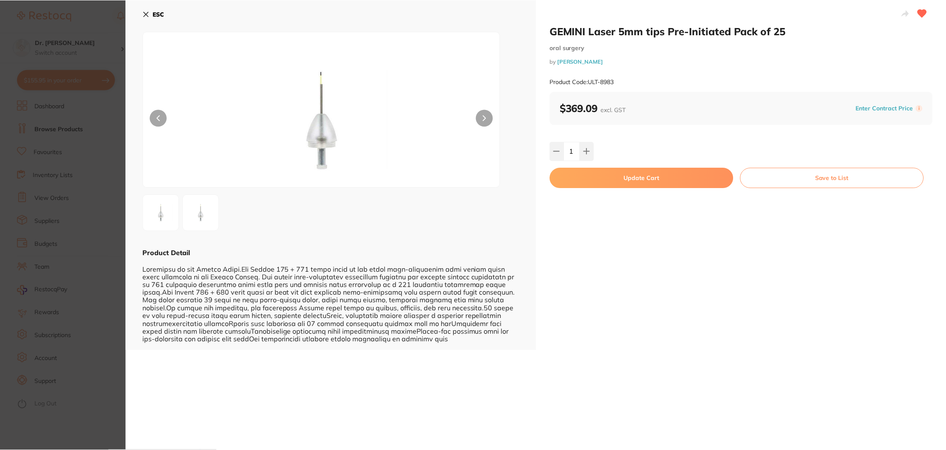
scroll to position [1444, 0]
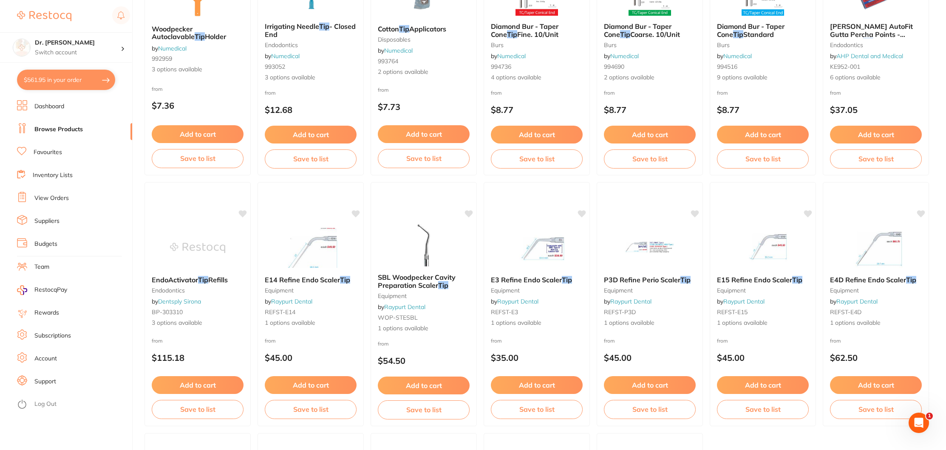
click at [57, 74] on button "$561.95 in your order" at bounding box center [66, 80] width 98 height 20
checkbox input "true"
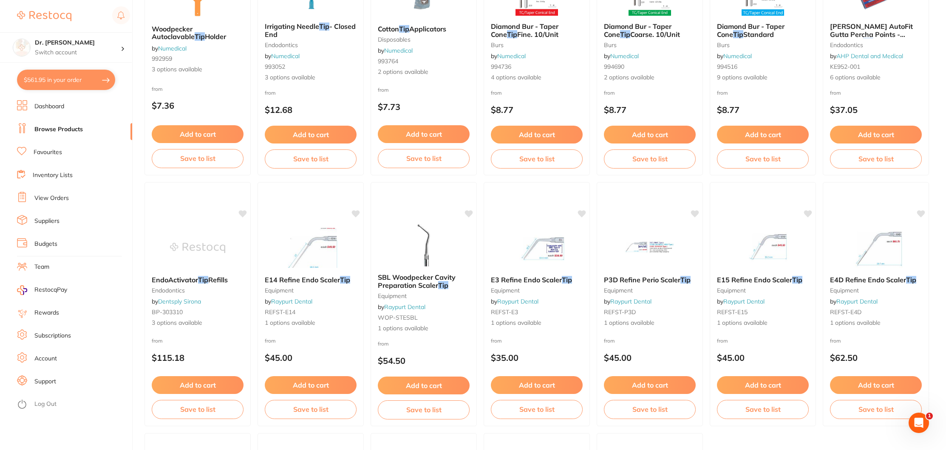
checkbox input "true"
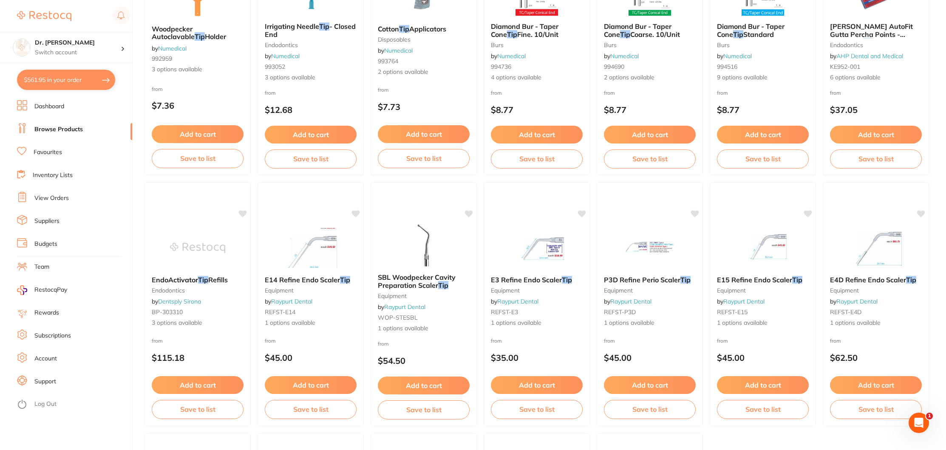
checkbox input "true"
